Goal: Task Accomplishment & Management: Use online tool/utility

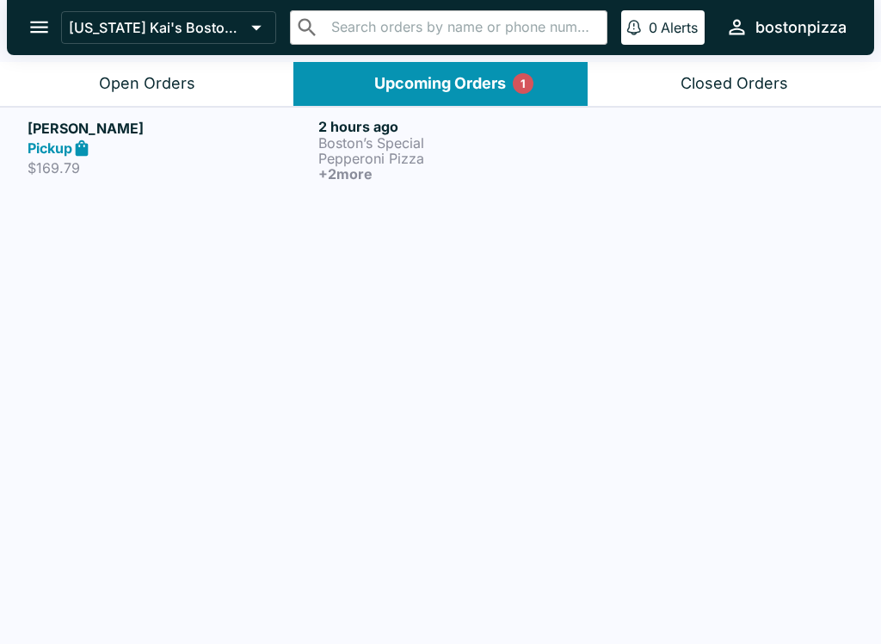
click at [236, 135] on h5 "[PERSON_NAME]" at bounding box center [170, 128] width 284 height 21
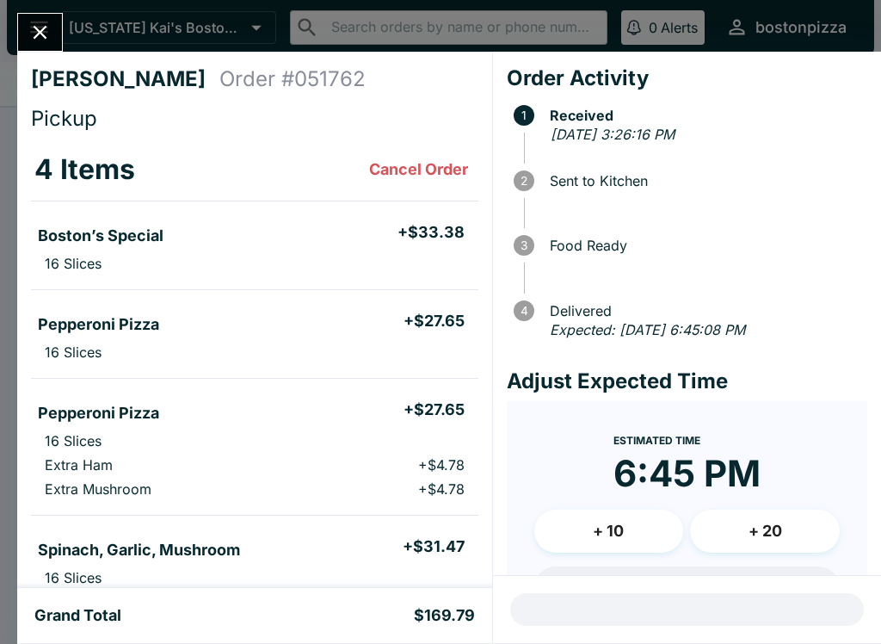
click at [31, 30] on icon "Close" at bounding box center [39, 32] width 23 height 23
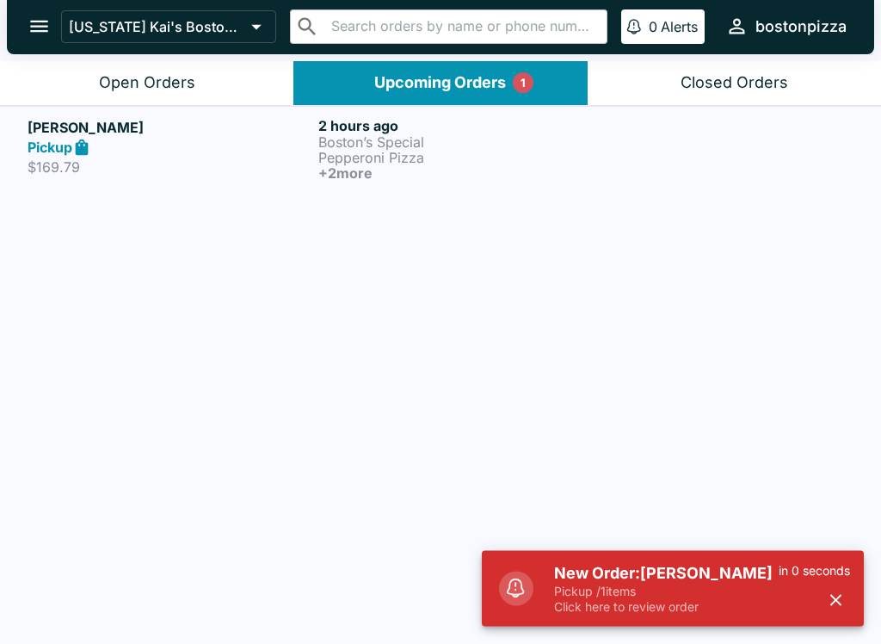
click at [149, 78] on div "Open Orders" at bounding box center [147, 84] width 96 height 20
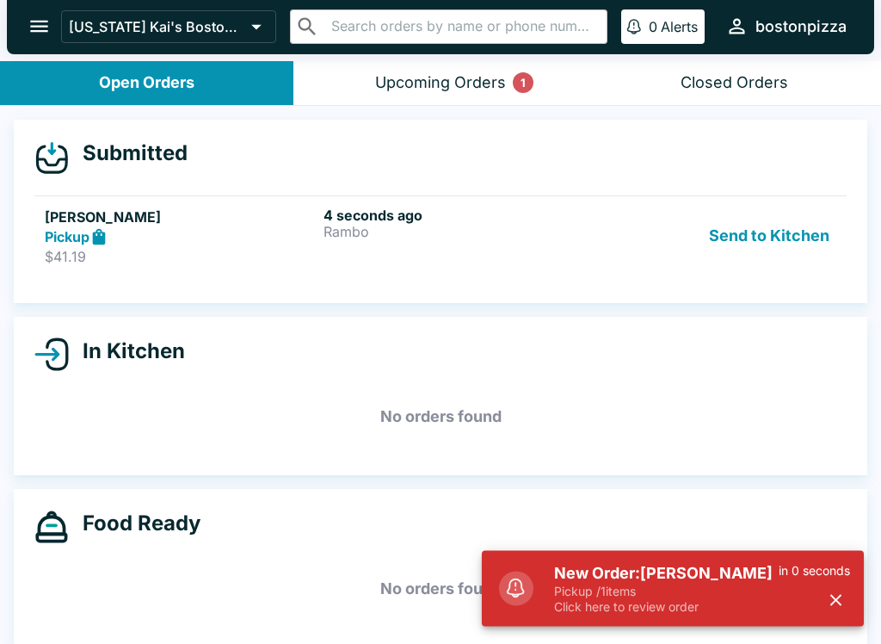
scroll to position [1, 0]
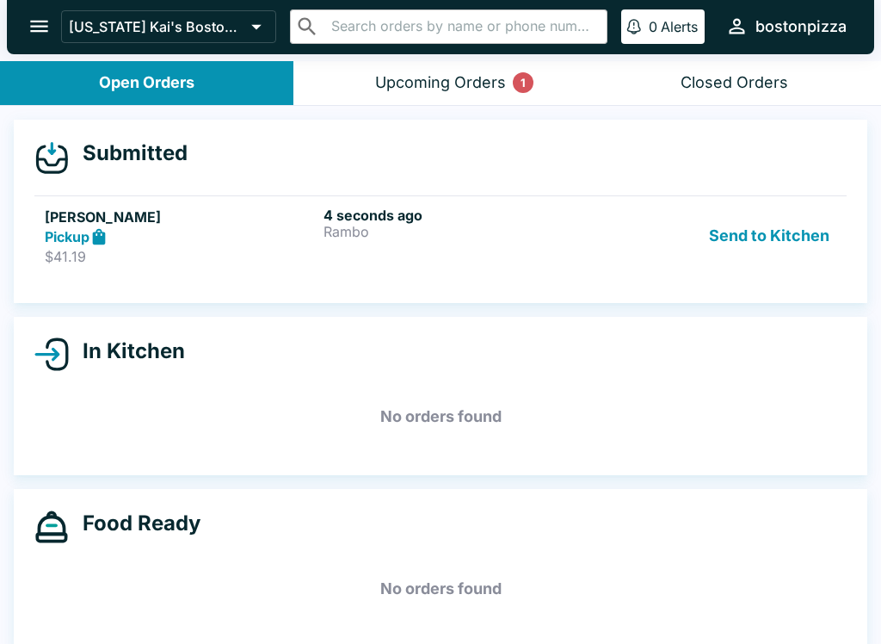
click at [211, 265] on link "[PERSON_NAME] Pickup $41.19 4 seconds ago Rambo Send to Kitchen" at bounding box center [440, 235] width 813 height 81
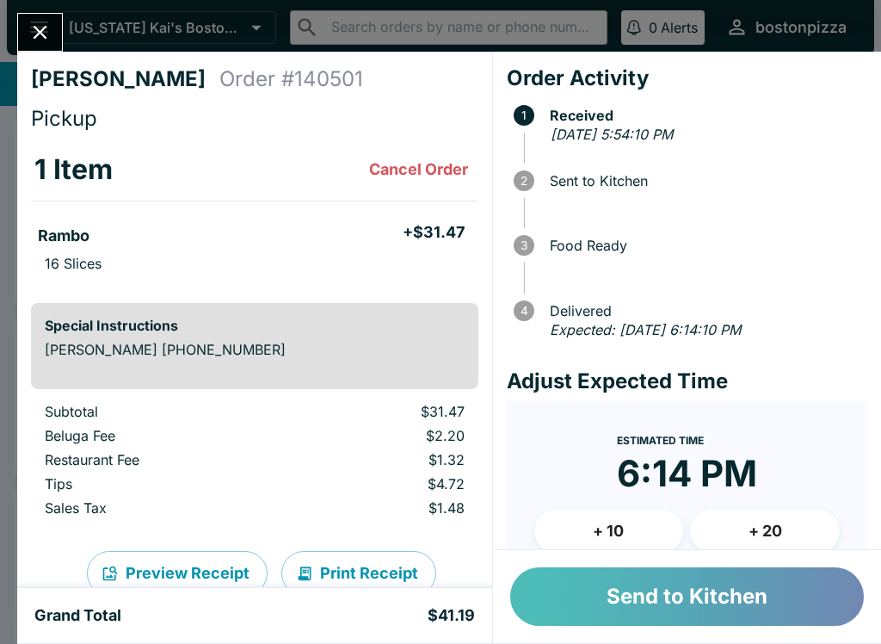
click at [701, 592] on button "Send to Kitchen" at bounding box center [687, 596] width 354 height 59
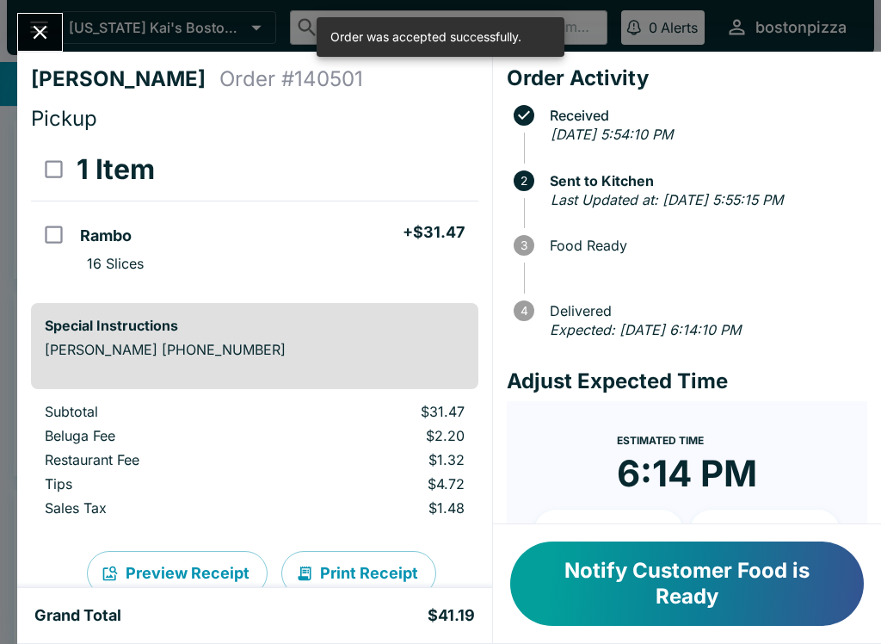
click at [39, 27] on icon "Close" at bounding box center [39, 32] width 23 height 23
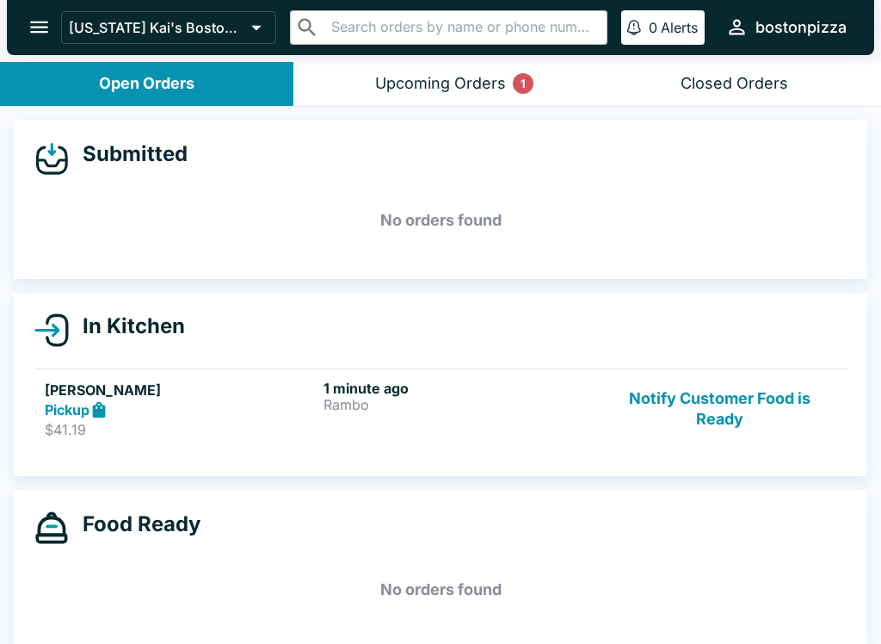
click at [748, 411] on button "Notify Customer Food is Ready" at bounding box center [719, 409] width 233 height 59
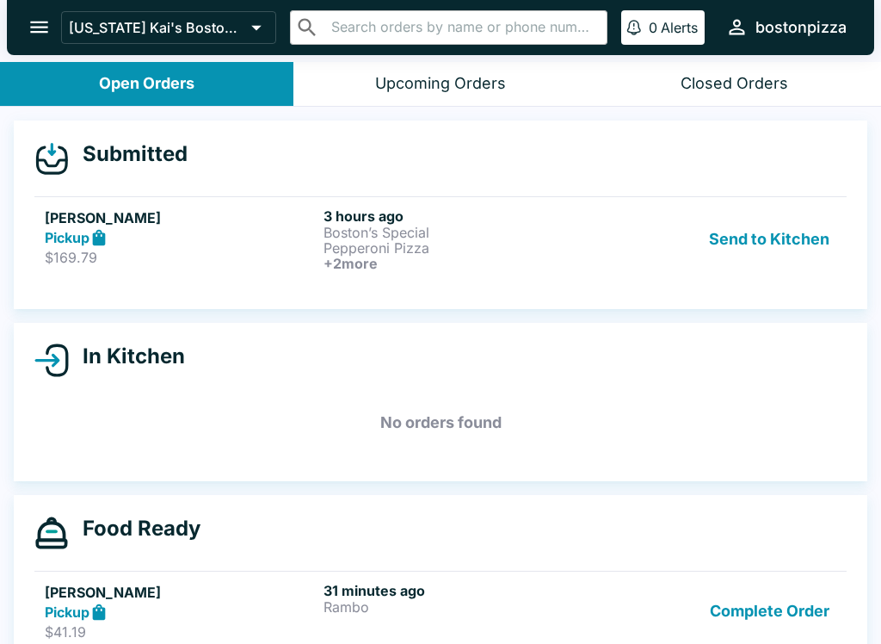
click at [743, 248] on button "Send to Kitchen" at bounding box center [769, 239] width 134 height 64
